Goal: Information Seeking & Learning: Learn about a topic

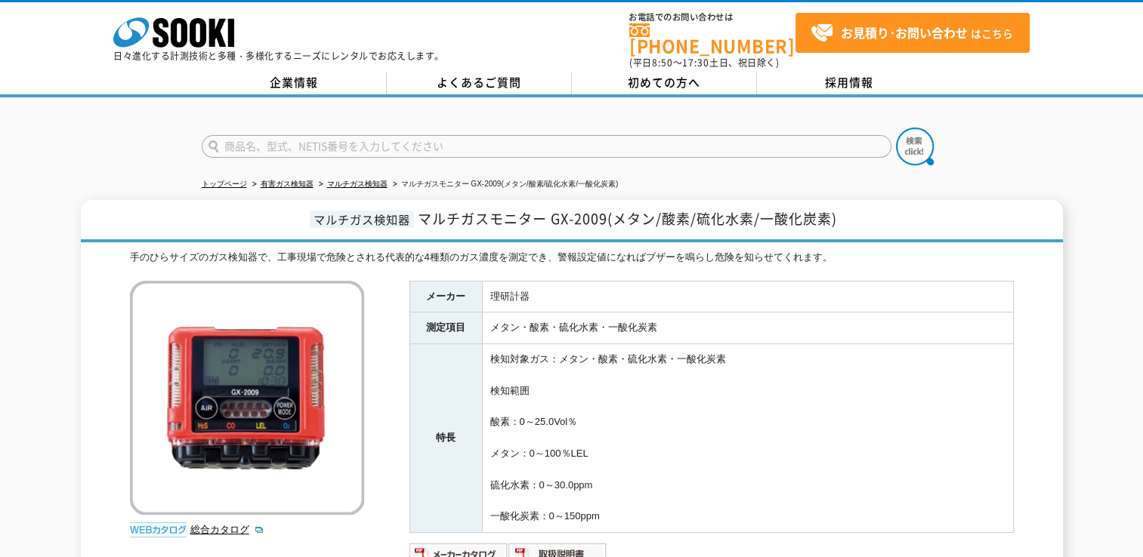
scroll to position [76, 0]
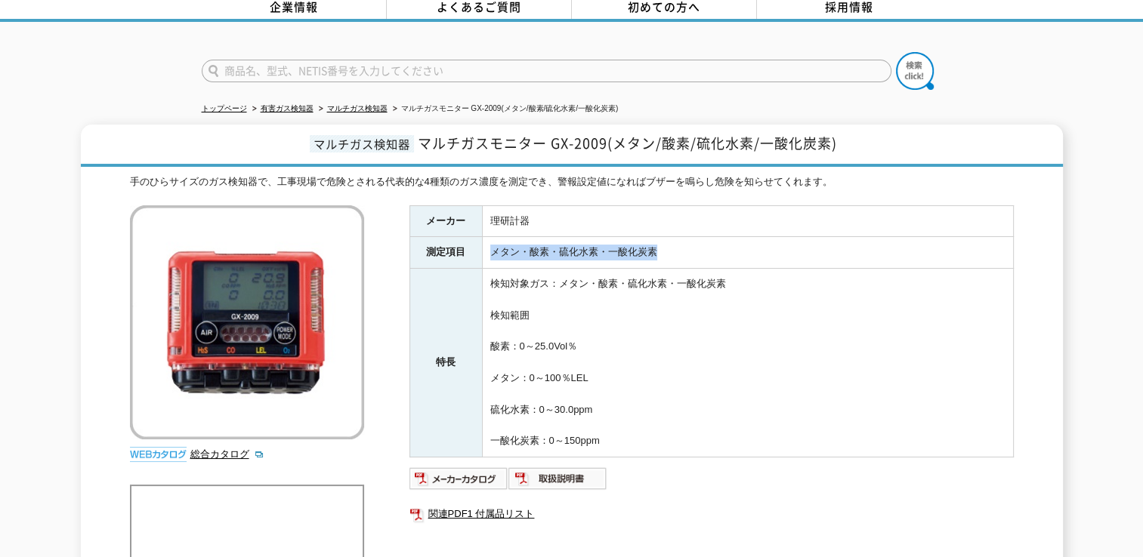
drag, startPoint x: 483, startPoint y: 242, endPoint x: 680, endPoint y: 241, distance: 197.1
click at [680, 241] on td "メタン・酸素・硫化水素・一酸化炭素" at bounding box center [747, 253] width 531 height 32
click at [577, 250] on td "メタン・酸素・硫化水素・一酸化炭素" at bounding box center [747, 253] width 531 height 32
drag, startPoint x: 489, startPoint y: 243, endPoint x: 668, endPoint y: 251, distance: 178.4
click at [668, 251] on td "メタン・酸素・硫化水素・一酸化炭素" at bounding box center [747, 253] width 531 height 32
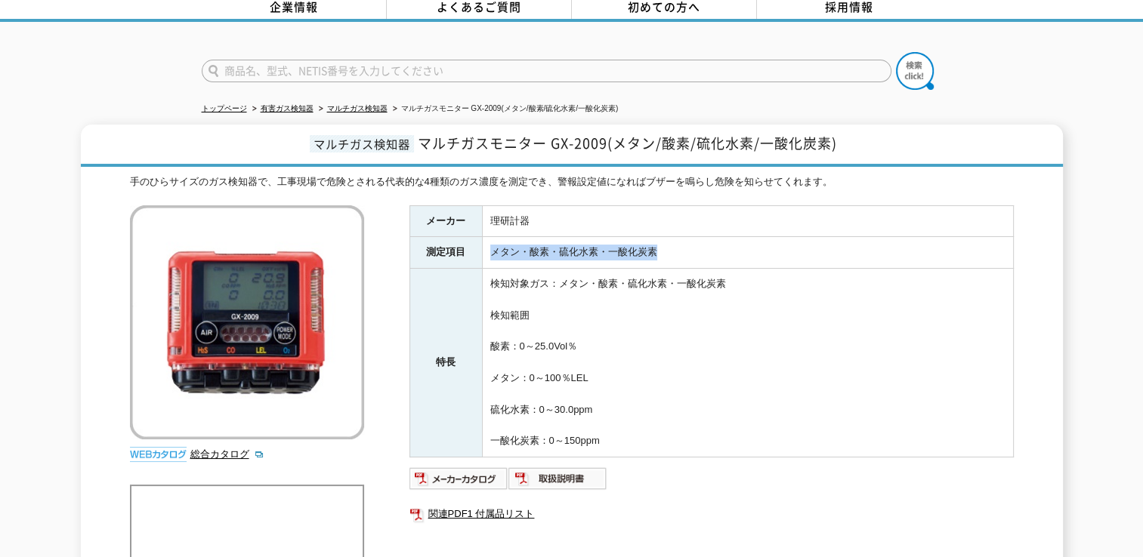
copy td "メタン・酸素・硫化水素・一酸化炭素"
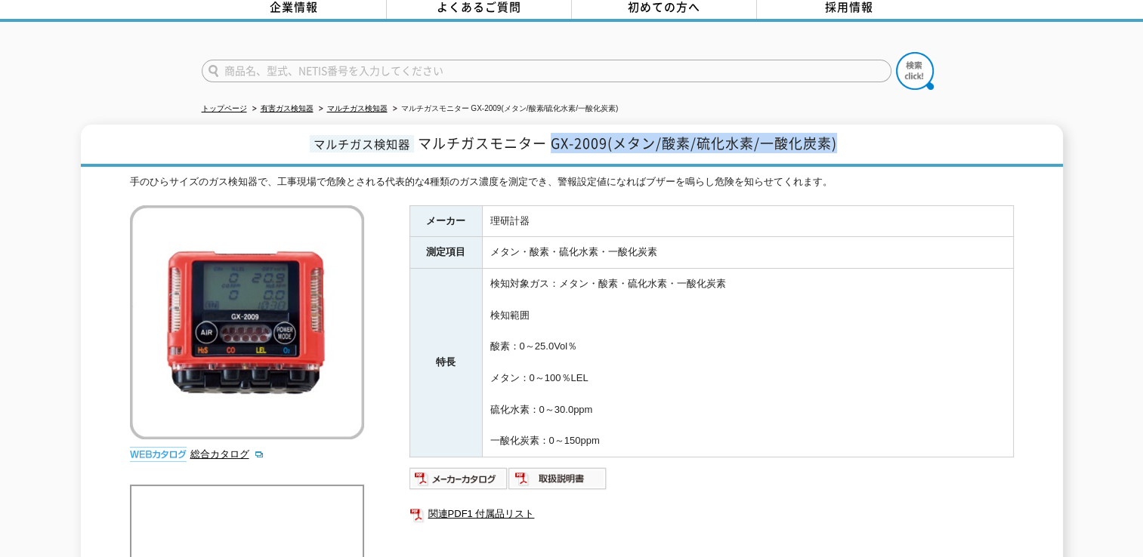
drag, startPoint x: 550, startPoint y: 131, endPoint x: 847, endPoint y: 147, distance: 297.9
click at [847, 147] on h1 "マルチガス検知器 マルチガスモニター GX-2009(メタン/酸素/硫化水素/一酸化炭素)" at bounding box center [572, 146] width 982 height 42
copy span "GX-2009(メタン/酸素/硫化水素/一酸化炭素)"
